Goal: Task Accomplishment & Management: Manage account settings

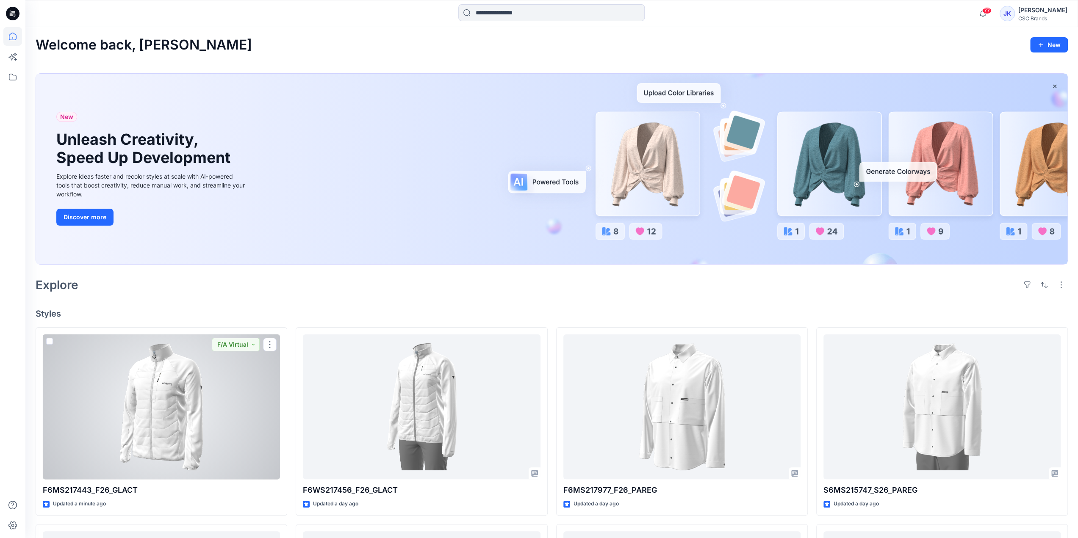
click at [202, 383] on div at bounding box center [161, 407] width 237 height 145
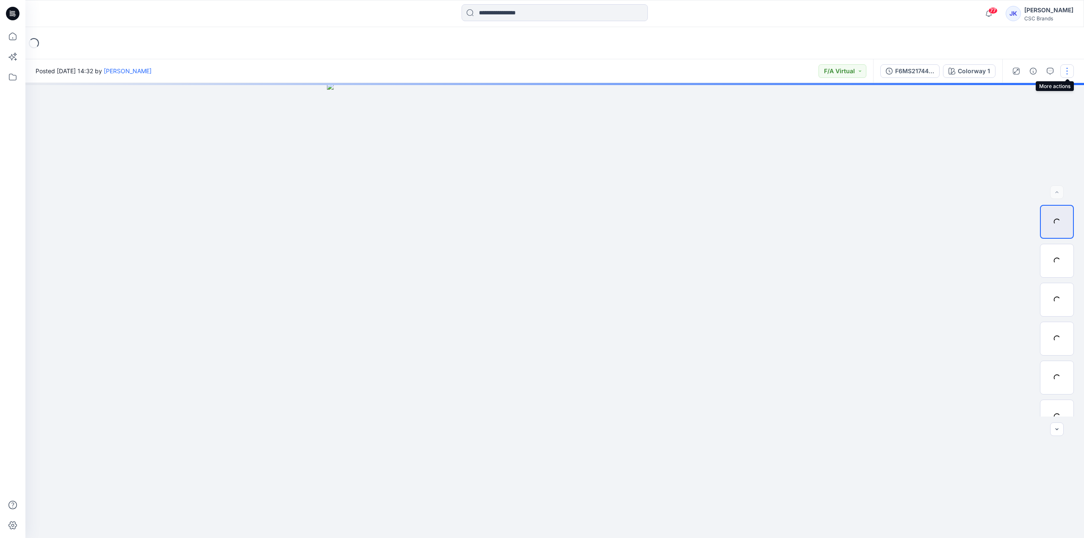
click at [1066, 70] on button "button" at bounding box center [1068, 71] width 14 height 14
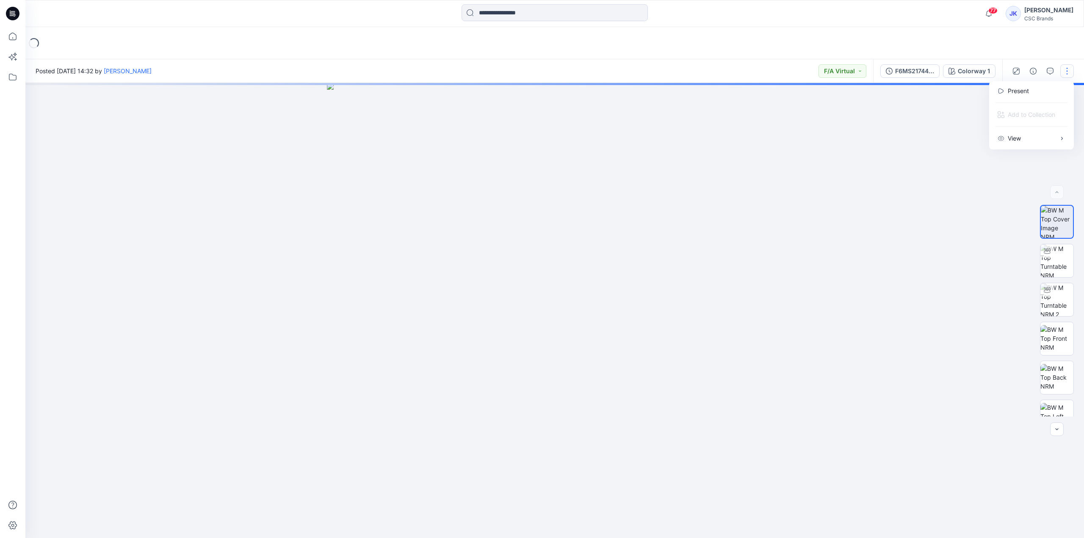
click at [939, 43] on div "Loading..." at bounding box center [554, 43] width 1059 height 32
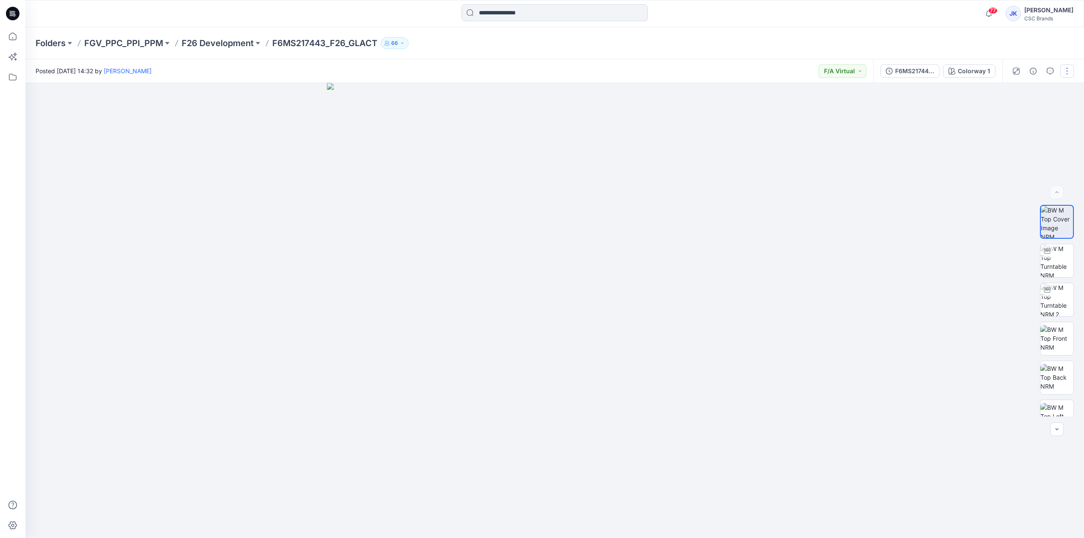
click at [1064, 69] on button "button" at bounding box center [1068, 71] width 14 height 14
click at [1034, 108] on button "Edit" at bounding box center [1032, 115] width 78 height 16
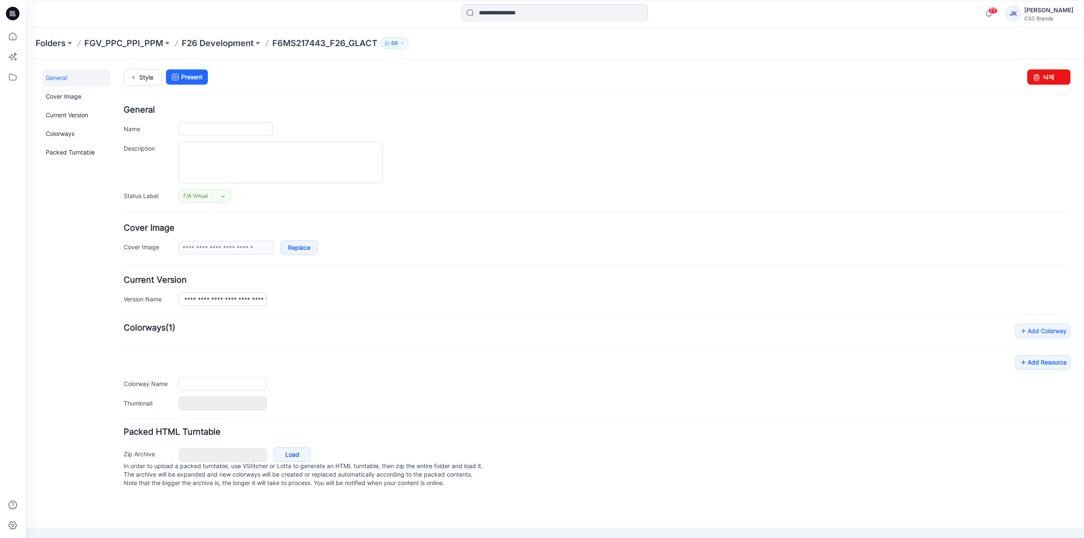
type input "**********"
type textarea "**********"
type input "**********"
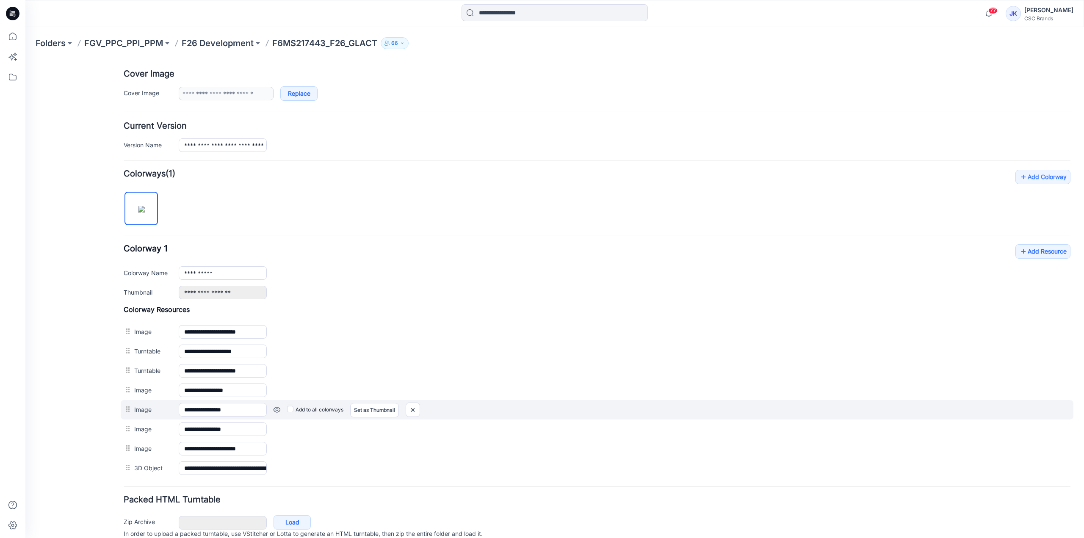
scroll to position [186, 0]
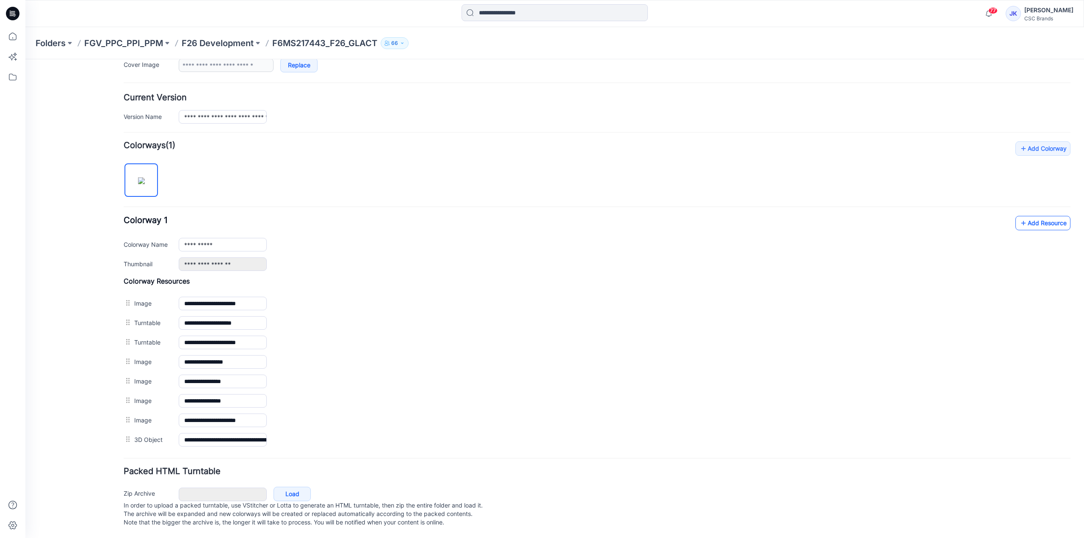
click at [1053, 219] on link "Add Resource" at bounding box center [1043, 223] width 55 height 14
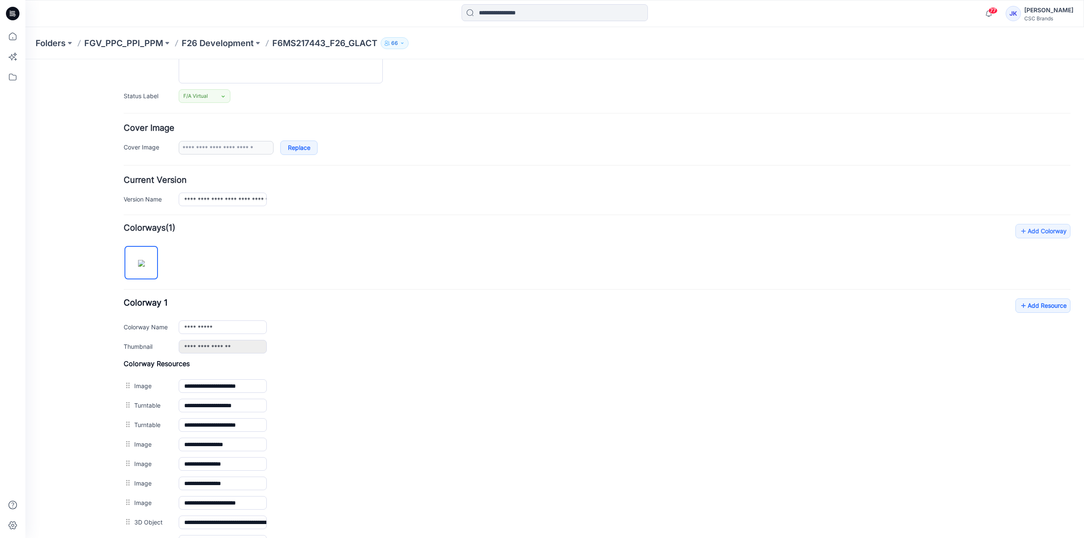
scroll to position [0, 0]
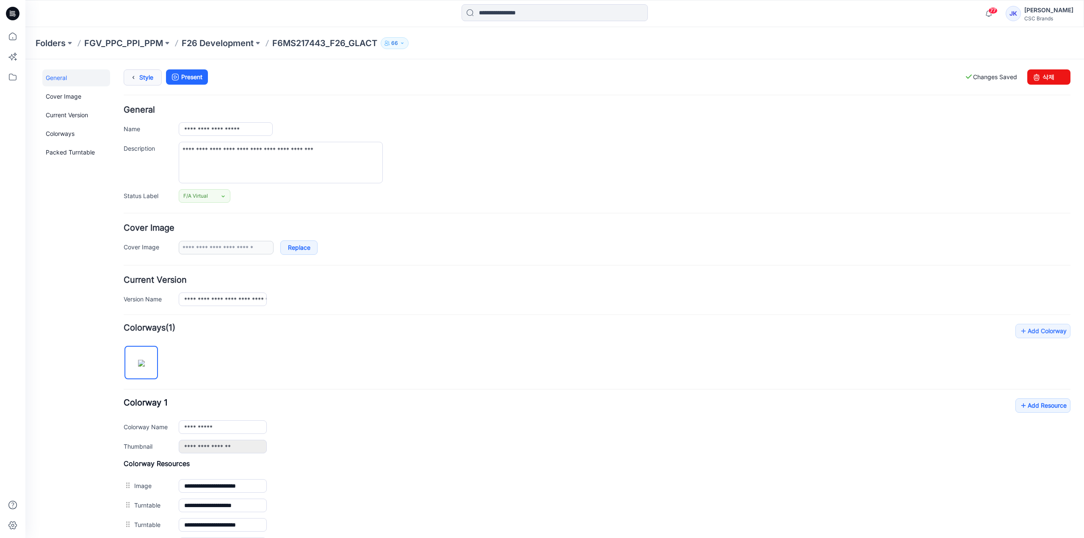
click at [133, 74] on icon at bounding box center [133, 77] width 12 height 15
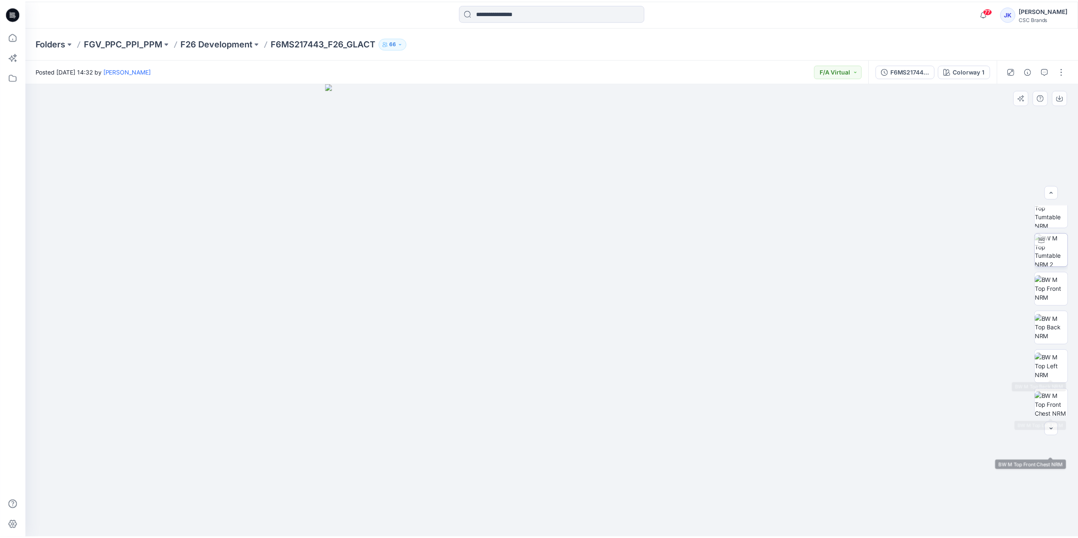
scroll to position [7, 0]
click at [218, 46] on p "F26 Development" at bounding box center [218, 43] width 72 height 12
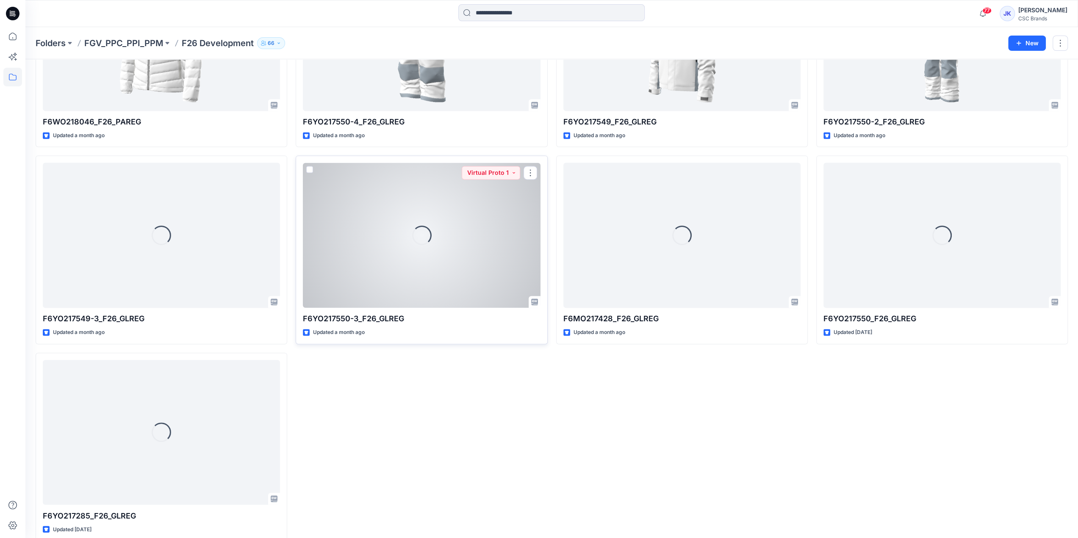
scroll to position [1133, 0]
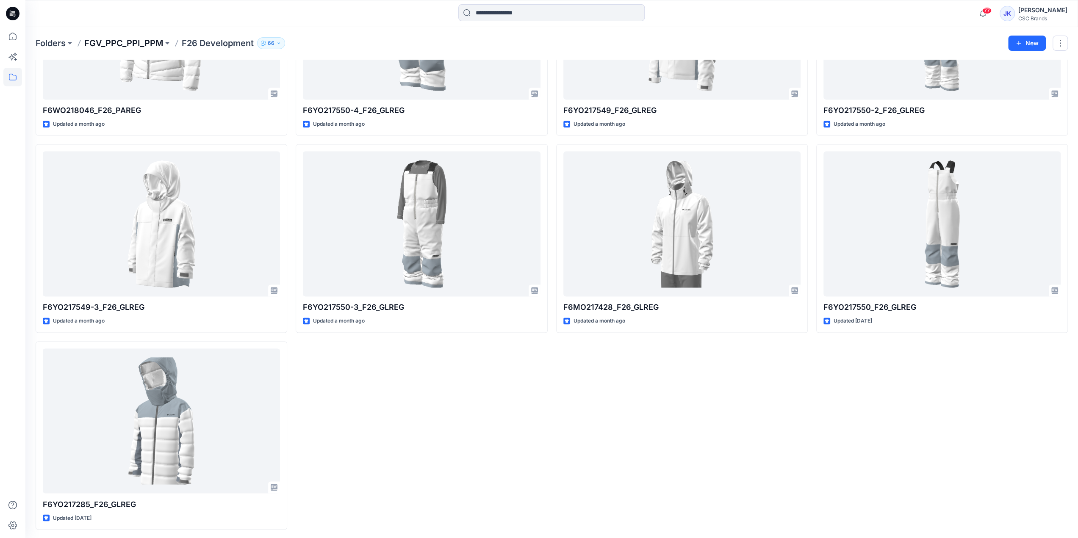
click at [142, 42] on p "FGV_PPC_PPI_PPM" at bounding box center [123, 43] width 79 height 12
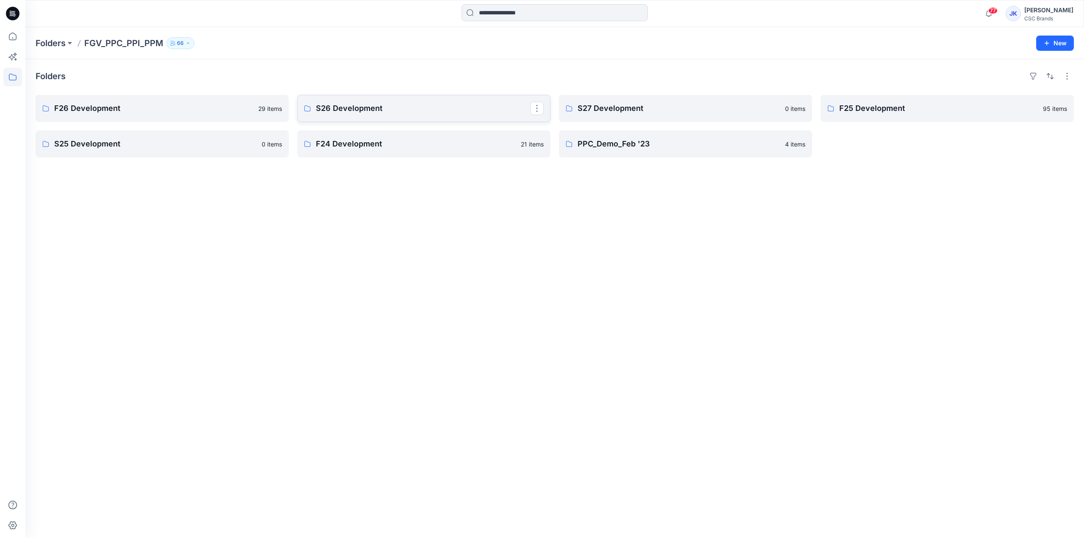
click at [354, 111] on p "S26 Development" at bounding box center [423, 109] width 214 height 12
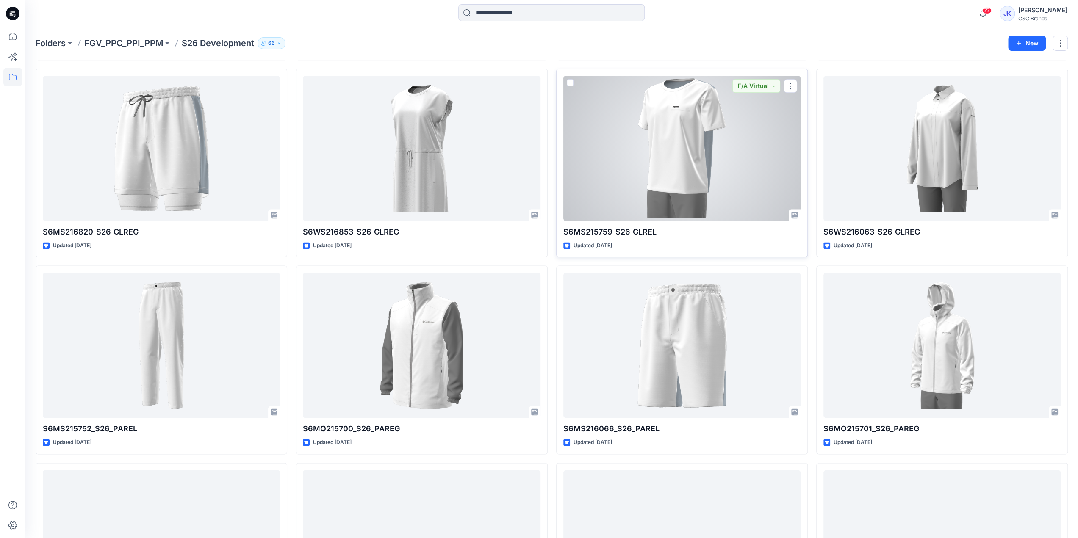
scroll to position [1066, 0]
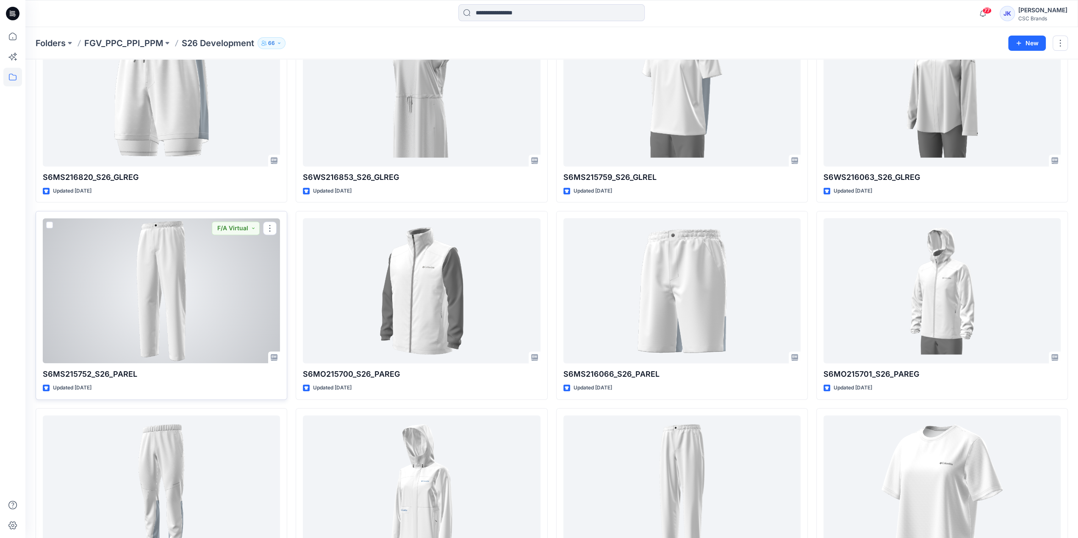
click at [205, 302] on div at bounding box center [161, 290] width 237 height 145
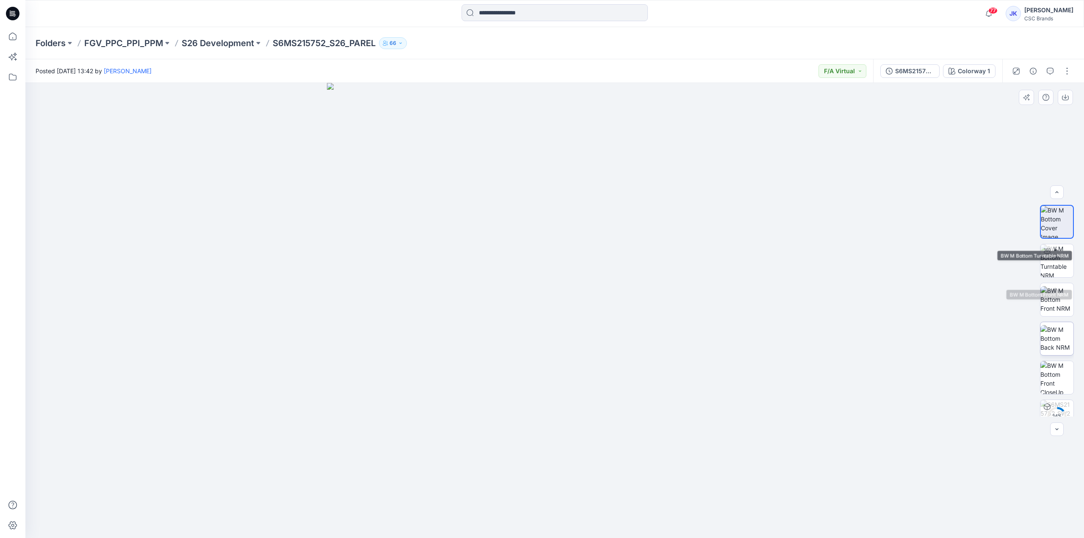
scroll to position [56, 0]
click at [1059, 288] on img at bounding box center [1057, 282] width 33 height 27
click at [1061, 230] on img at bounding box center [1057, 221] width 33 height 33
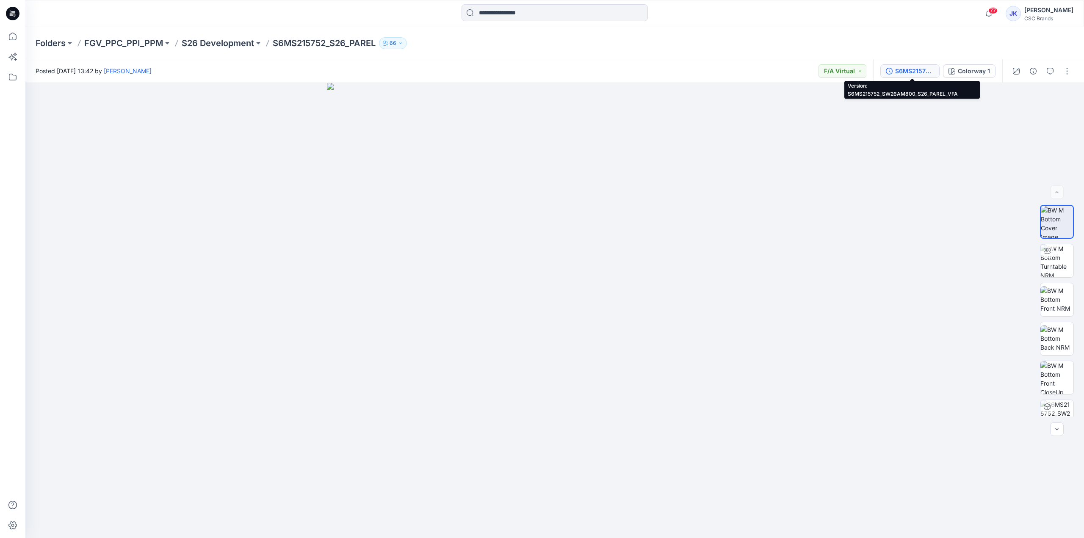
click at [919, 74] on div "S6MS215752_SW26AM800_S26_PAREL_VFA" at bounding box center [914, 70] width 39 height 9
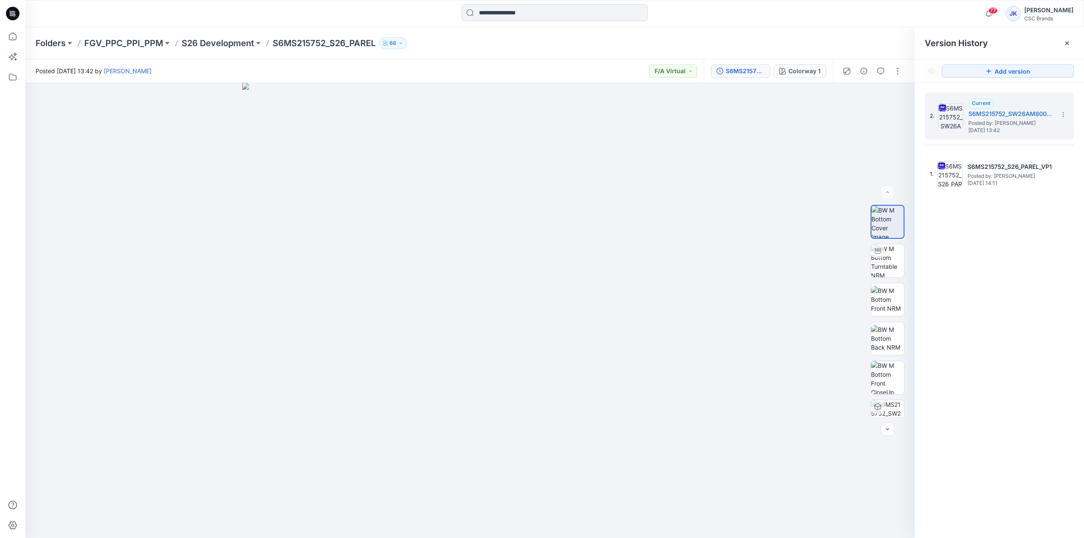
click at [412, 66] on div "Posted Thursday, June 05, 2025 13:42 by Joey Kim F/A Virtual" at bounding box center [364, 70] width 679 height 23
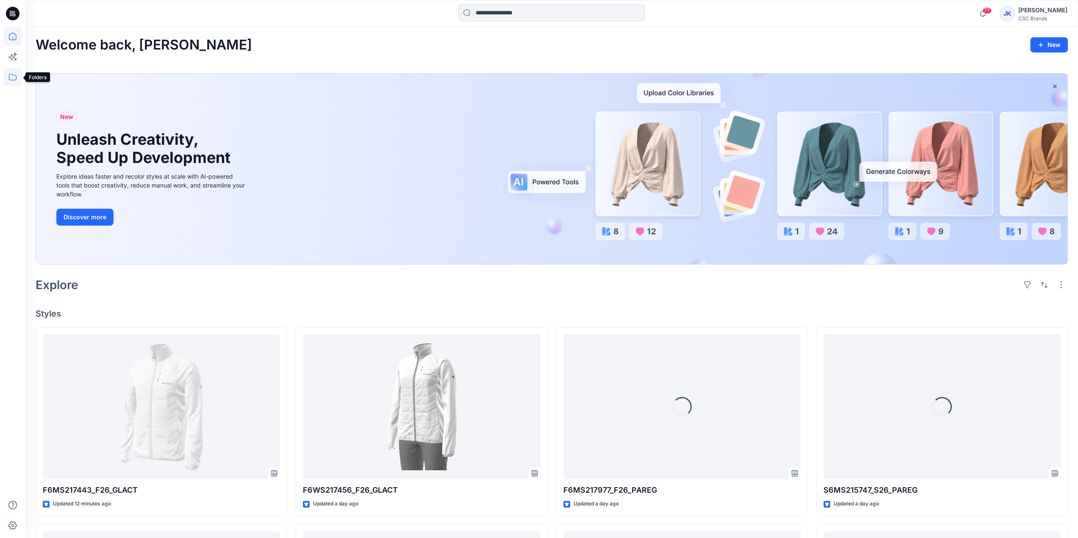
click at [8, 79] on icon at bounding box center [12, 77] width 19 height 19
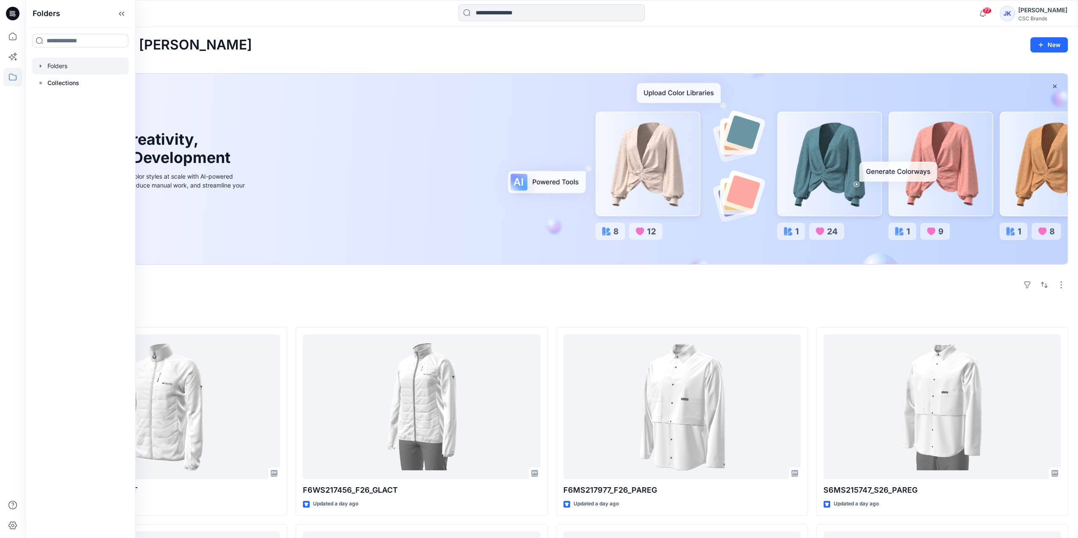
click at [66, 64] on div at bounding box center [80, 66] width 97 height 17
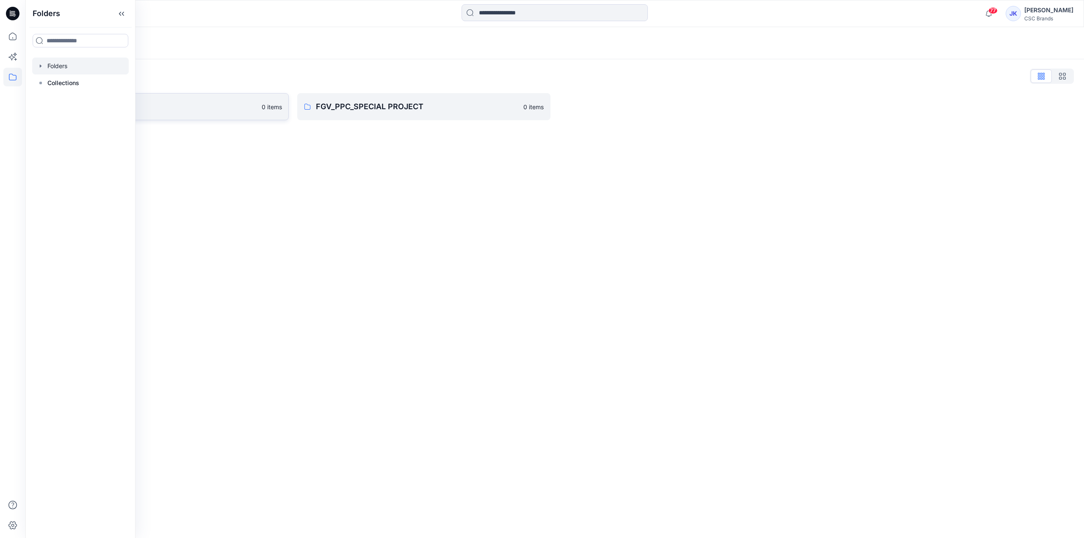
click at [189, 102] on p "FGV_PPC_PPI_PPM" at bounding box center [155, 107] width 202 height 12
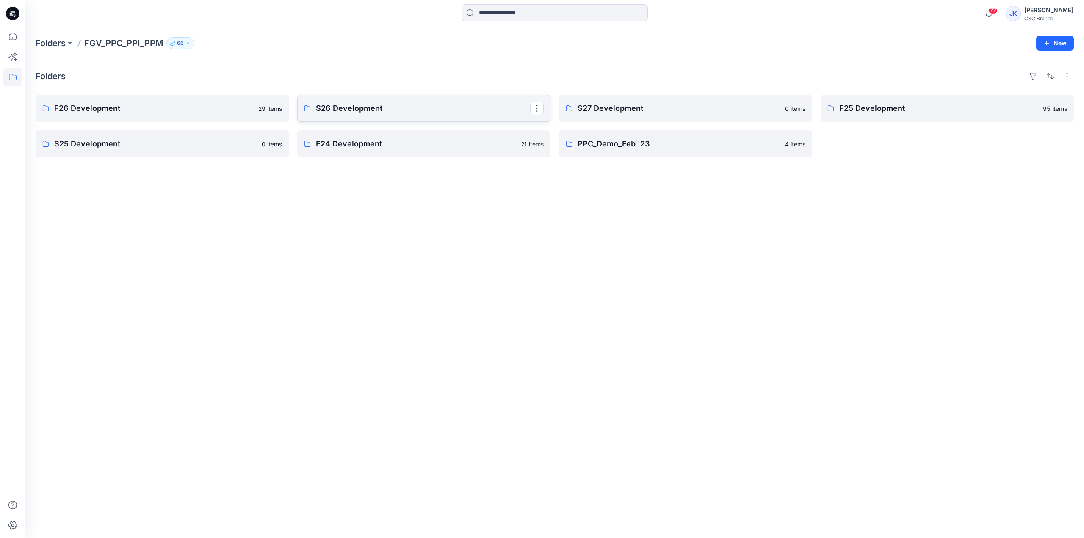
click at [387, 108] on p "S26 Development" at bounding box center [423, 109] width 214 height 12
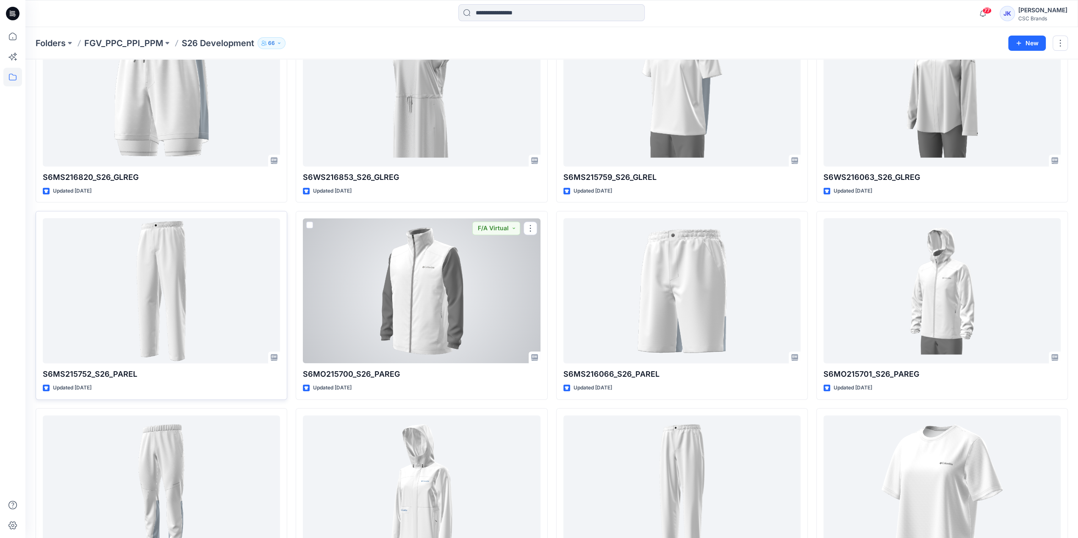
scroll to position [1108, 0]
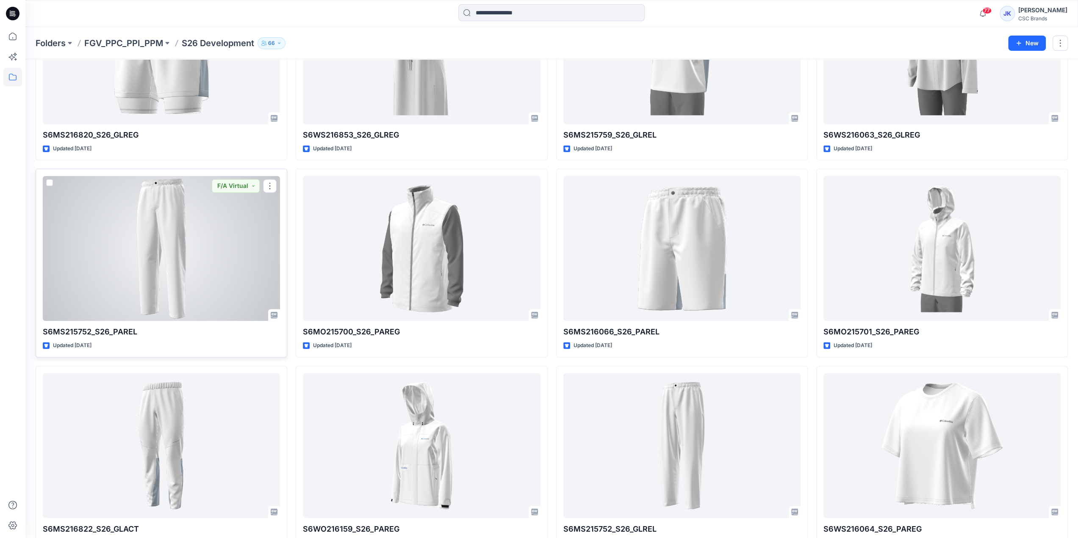
click at [196, 242] on div at bounding box center [161, 248] width 237 height 145
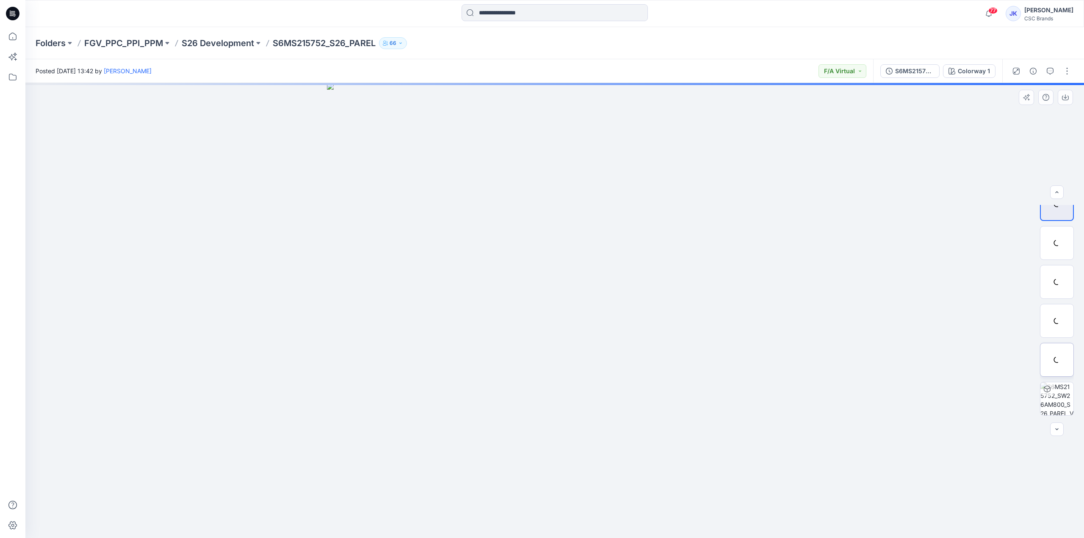
scroll to position [56, 0]
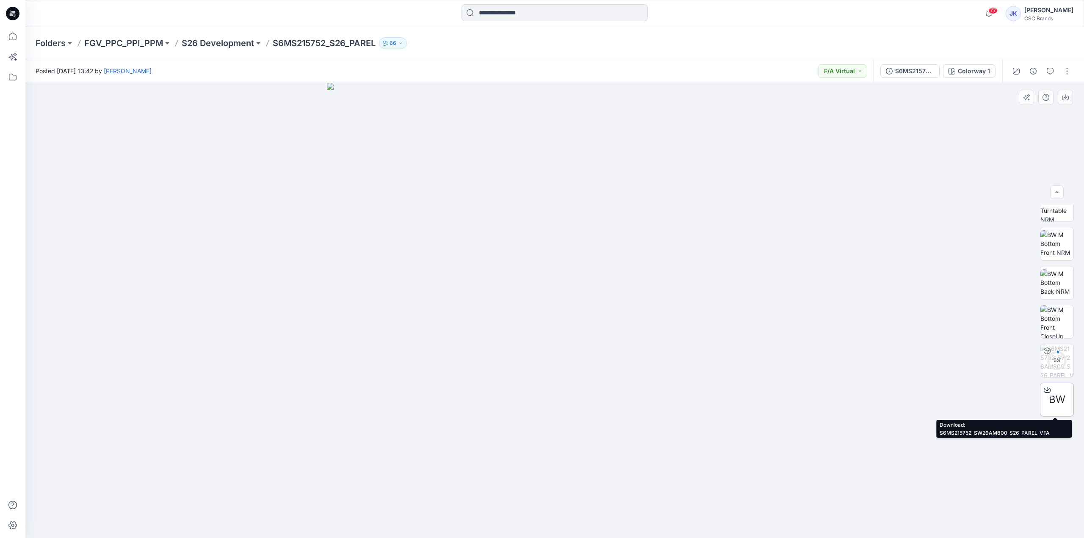
click at [1044, 388] on icon at bounding box center [1047, 390] width 7 height 7
